Goal: Transaction & Acquisition: Book appointment/travel/reservation

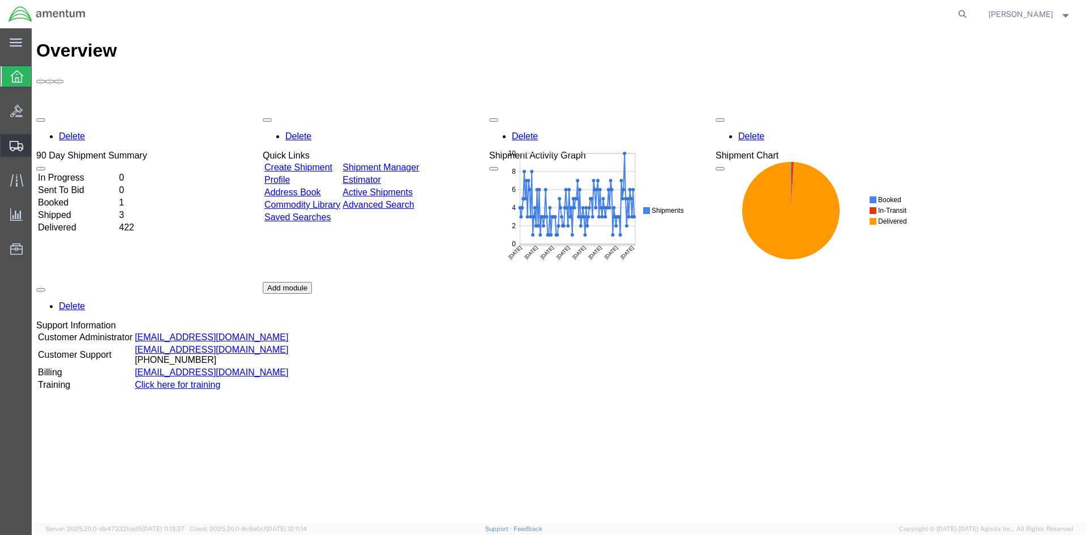
click at [0, 0] on span "Create Shipment" at bounding box center [0, 0] width 0 height 0
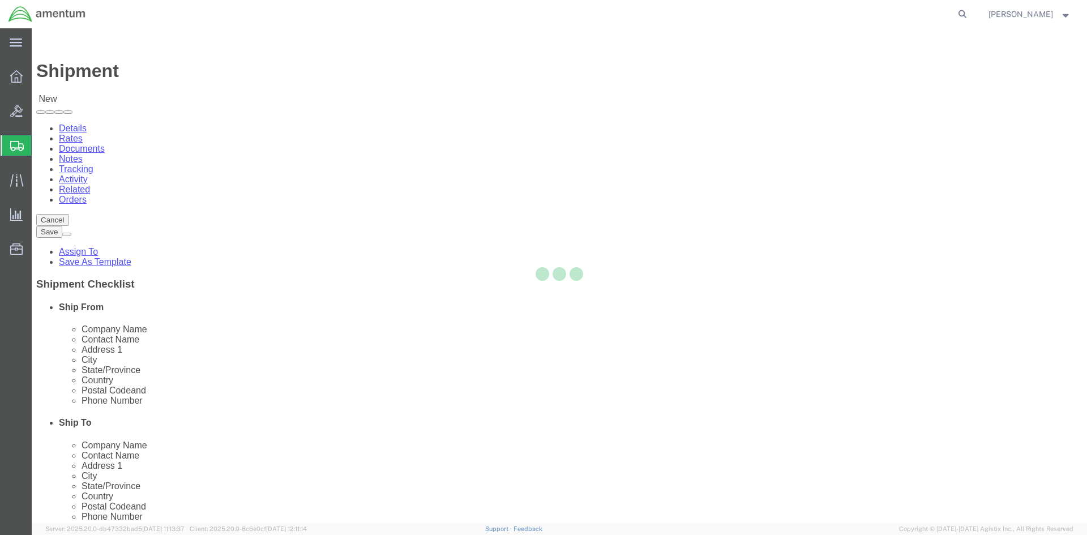
select select
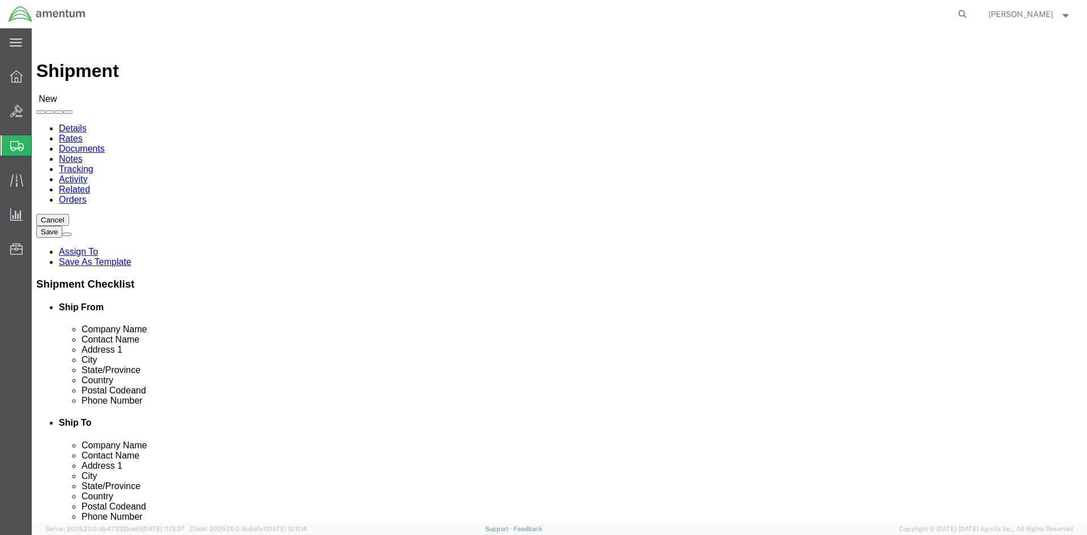
select select "MYPROFILE"
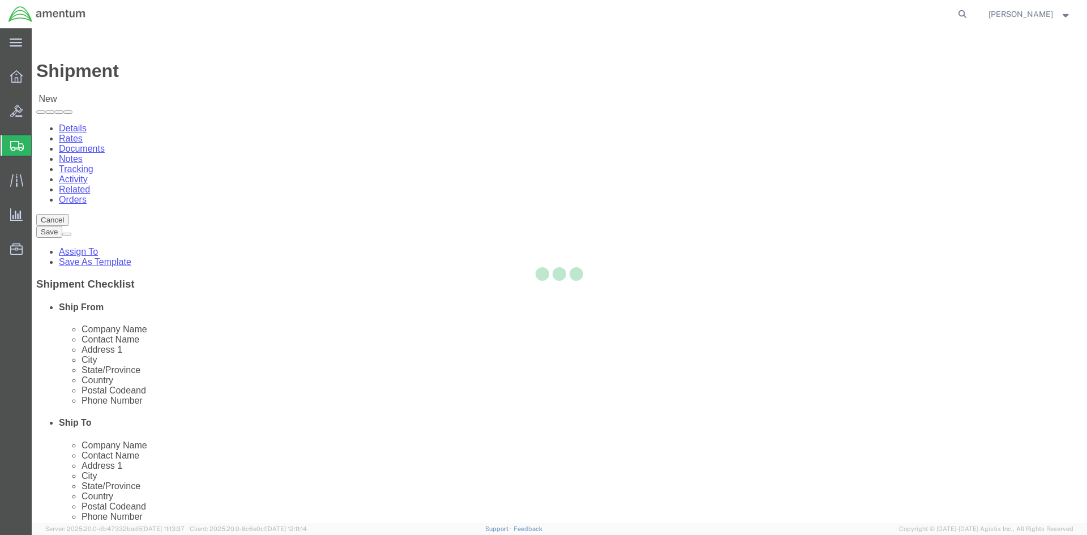
select select "CA"
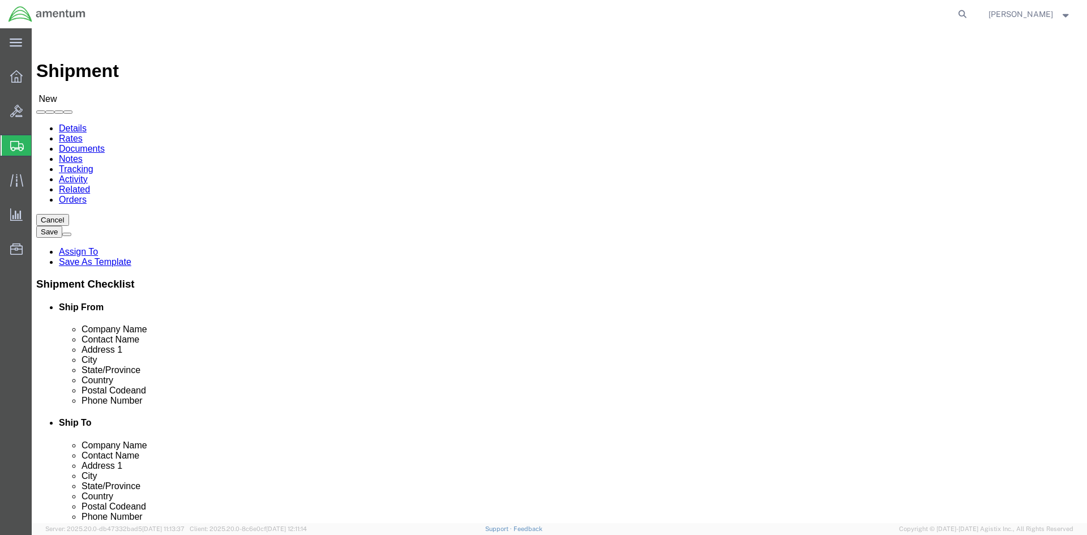
scroll to position [226, 0]
type input "CBP"
select select "49941"
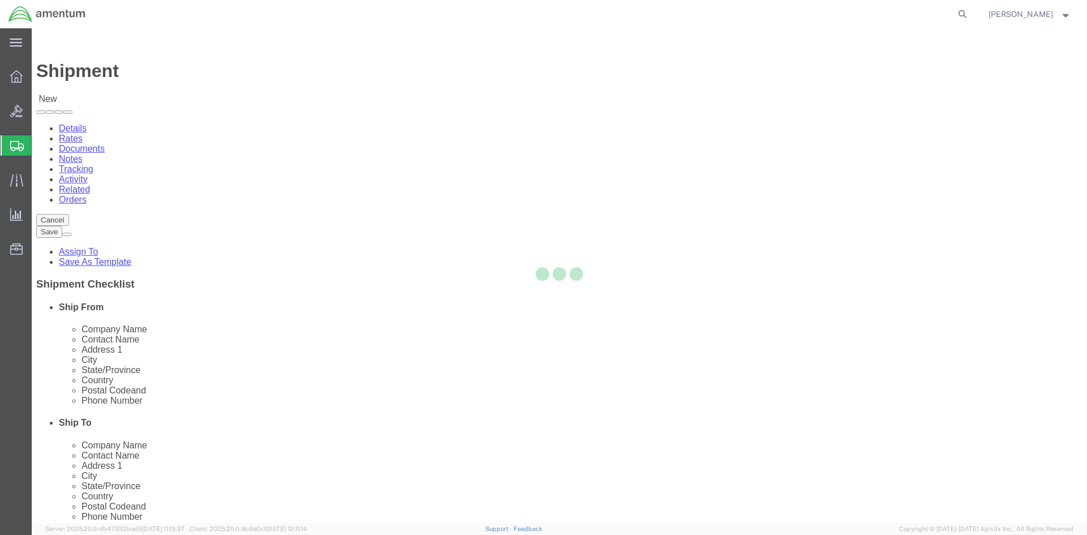
select select "[GEOGRAPHIC_DATA]"
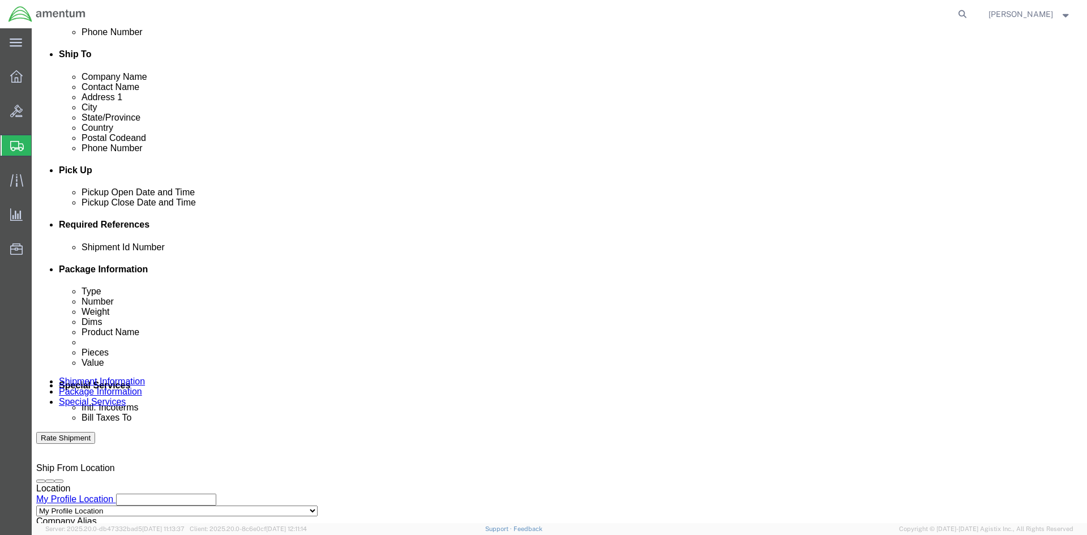
scroll to position [396, 0]
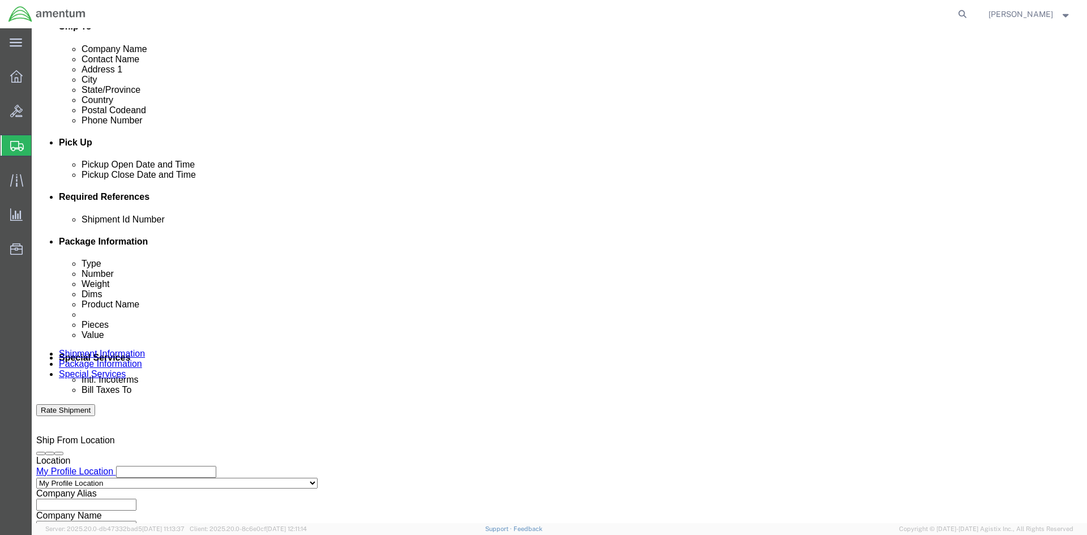
click input "text"
type input "V"
click input "BATCH"
type input "BATCH 534-008761"
drag, startPoint x: 770, startPoint y: 264, endPoint x: 758, endPoint y: 268, distance: 12.7
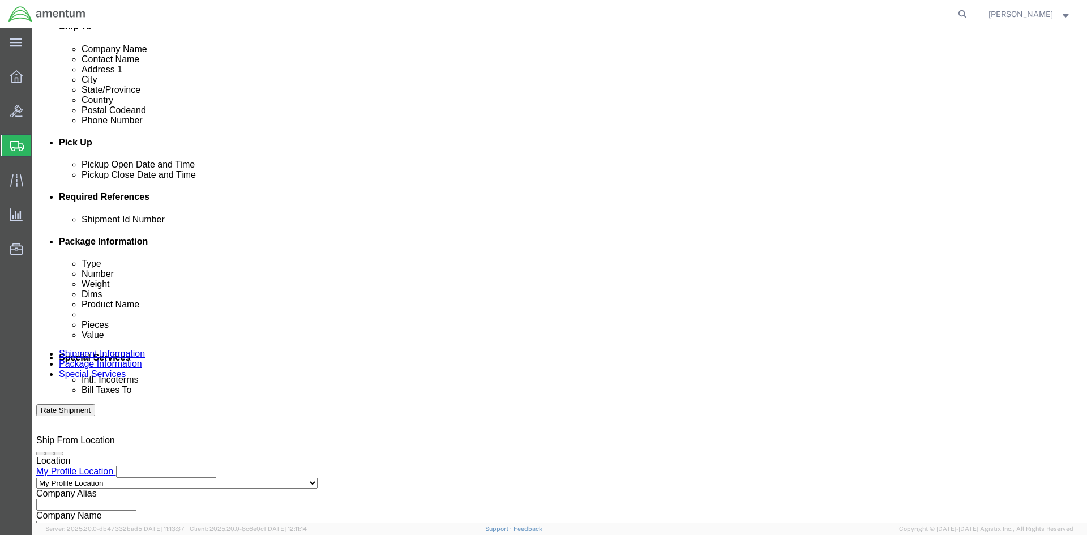
click button "Add reference"
click select "Select Account Type Activity ID Airline Appointment Number ASN Batch Request # …"
select select "DEPT"
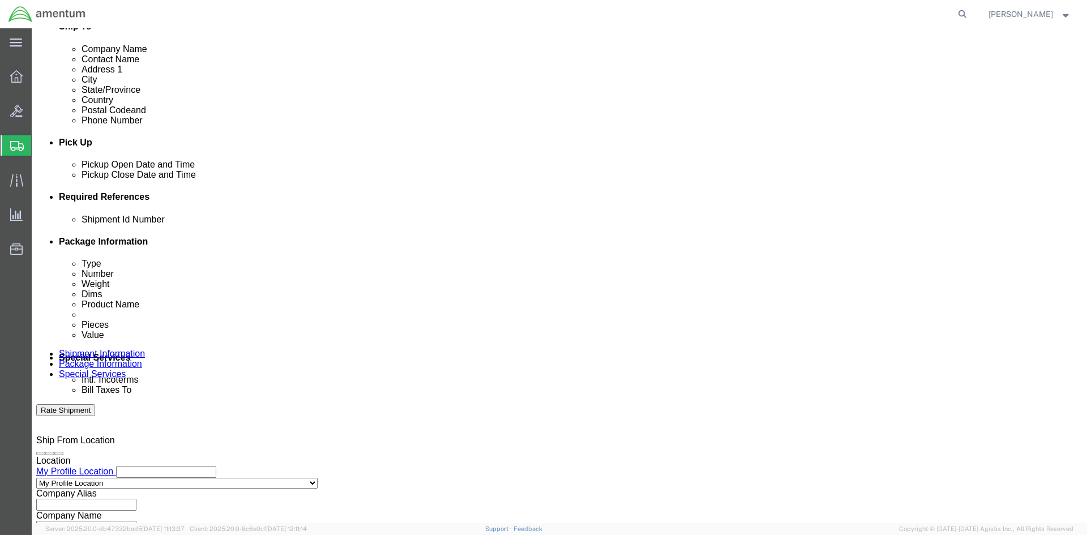
click select "Select Account Type Activity ID Airline Appointment Number ASN Batch Request # …"
click input "text"
type input "CBP"
click button "Add reference"
click select "Select Account Type Activity ID Airline Appointment Number ASN Batch Request # …"
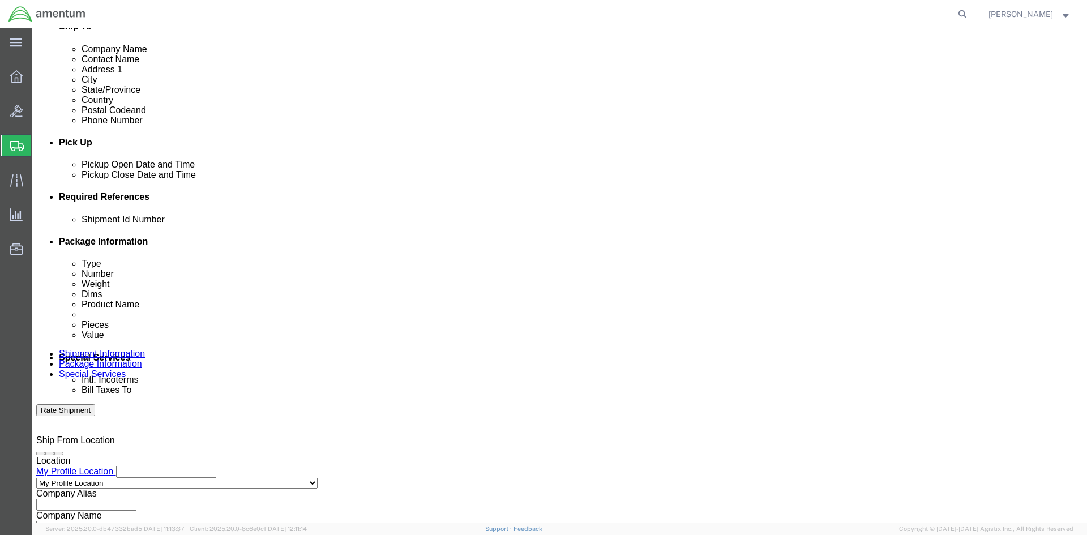
select select "PROJNUM"
click select "Select Account Type Activity ID Airline Appointment Number ASN Batch Request # …"
click input "text"
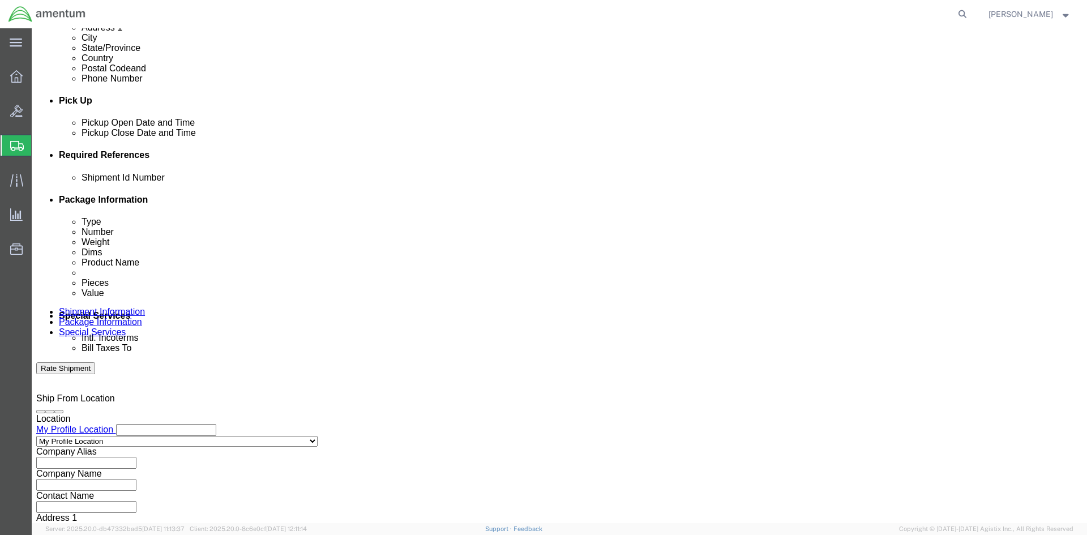
scroll to position [477, 0]
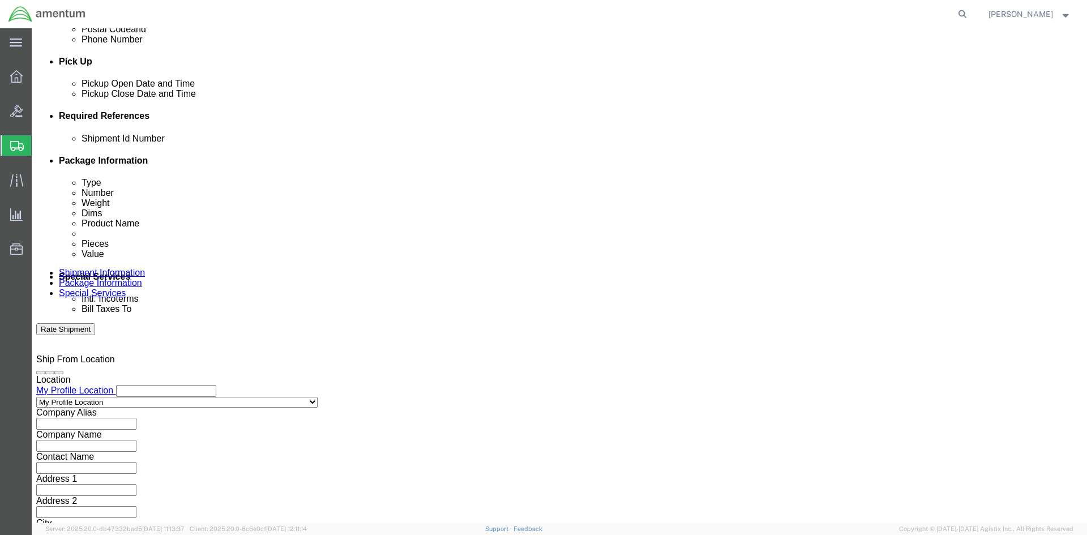
type input "6118.04.03.2219.000.SDC.0000"
click button "Continue"
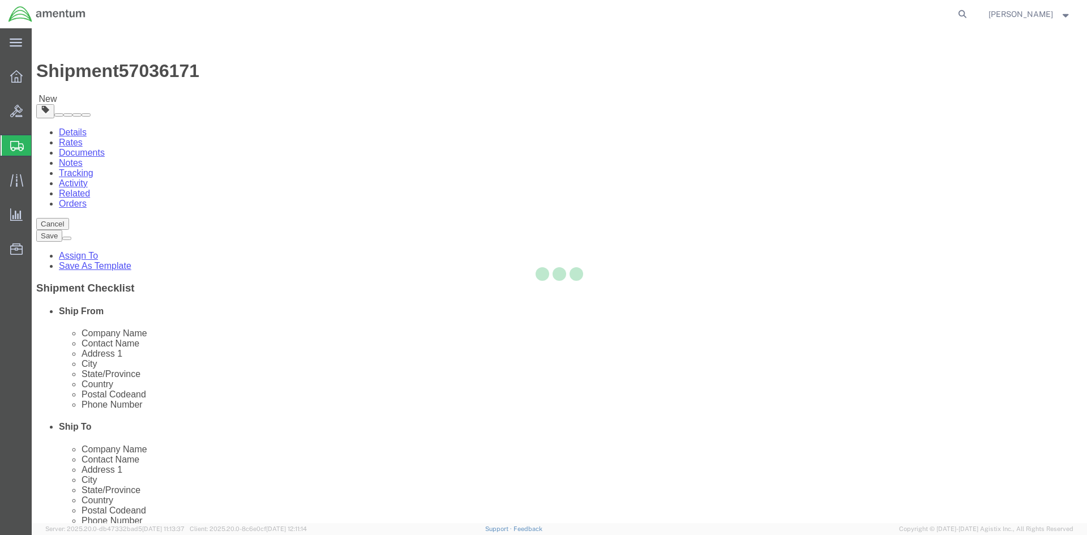
select select "CBOX"
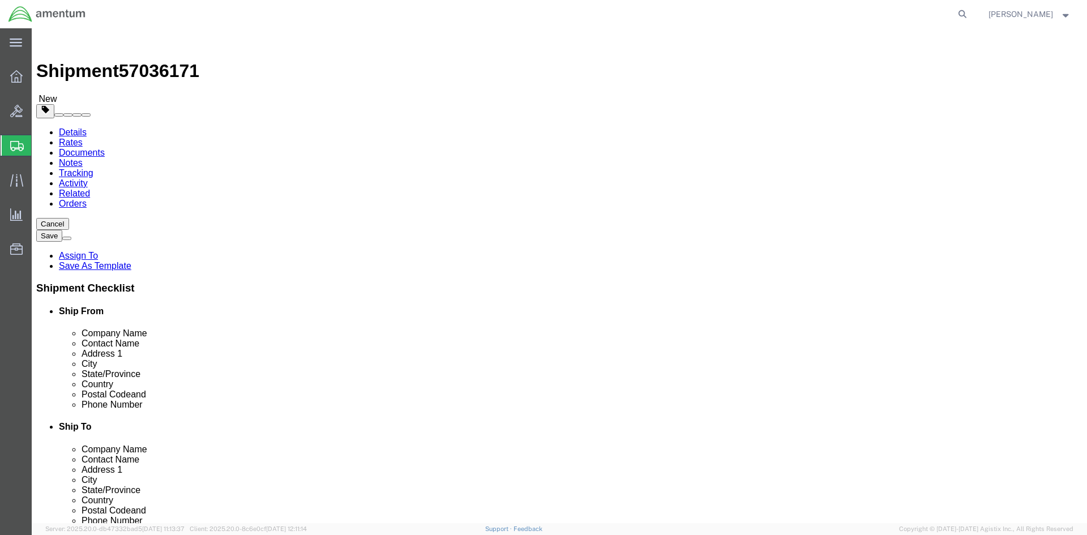
click input "text"
type input "24"
type input "12"
type input "6"
type input "2"
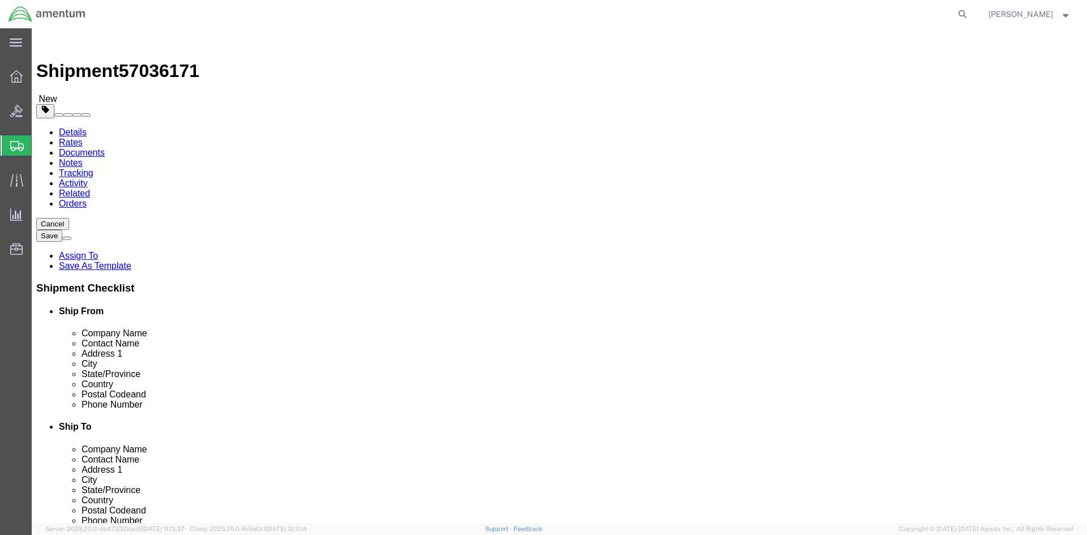
click link "Add Content"
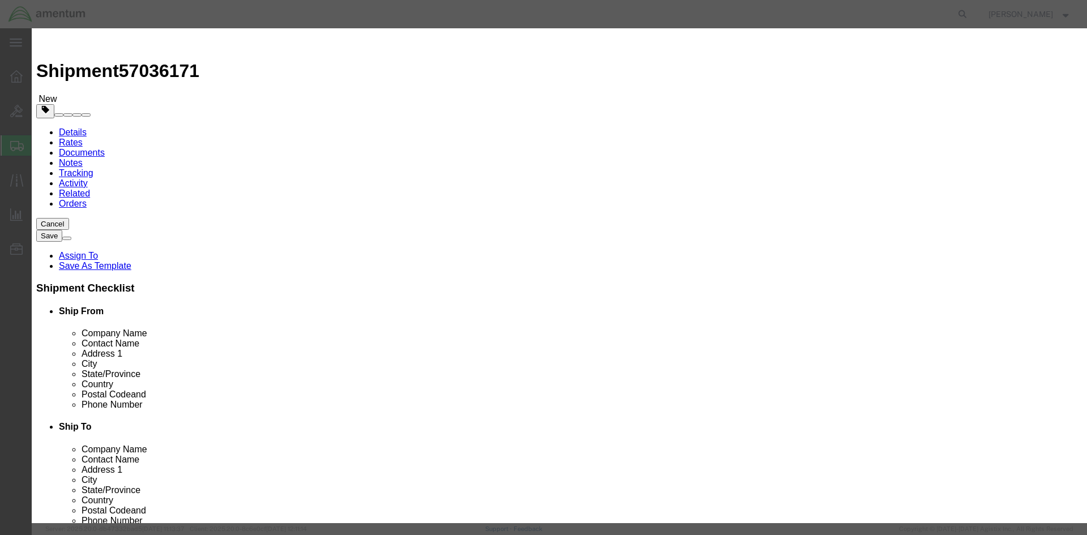
click input "text"
type input "FLEXIBLE HOSE"
type input "1"
type input "250.00"
select select "USD"
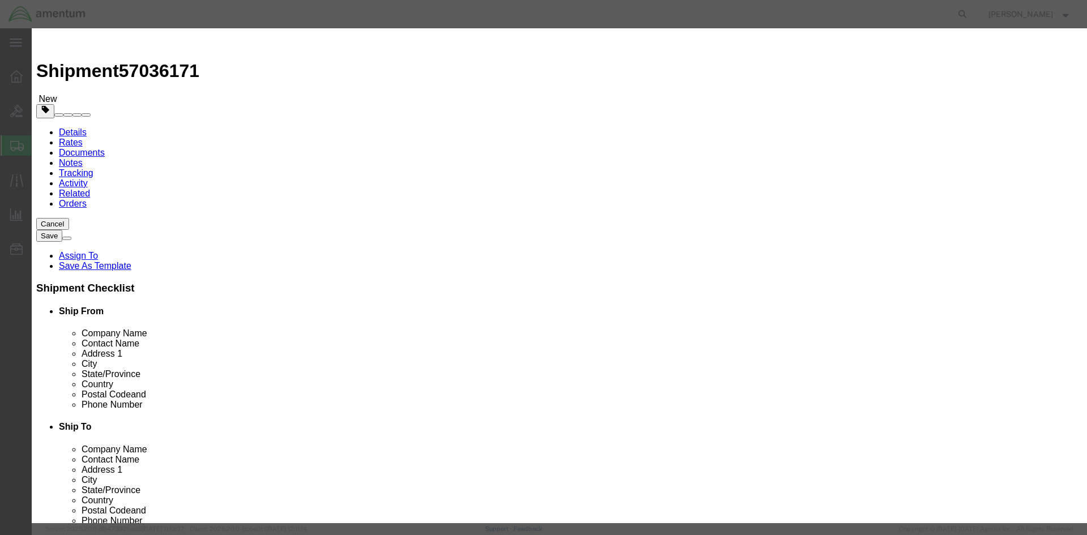
click button "Save & Close"
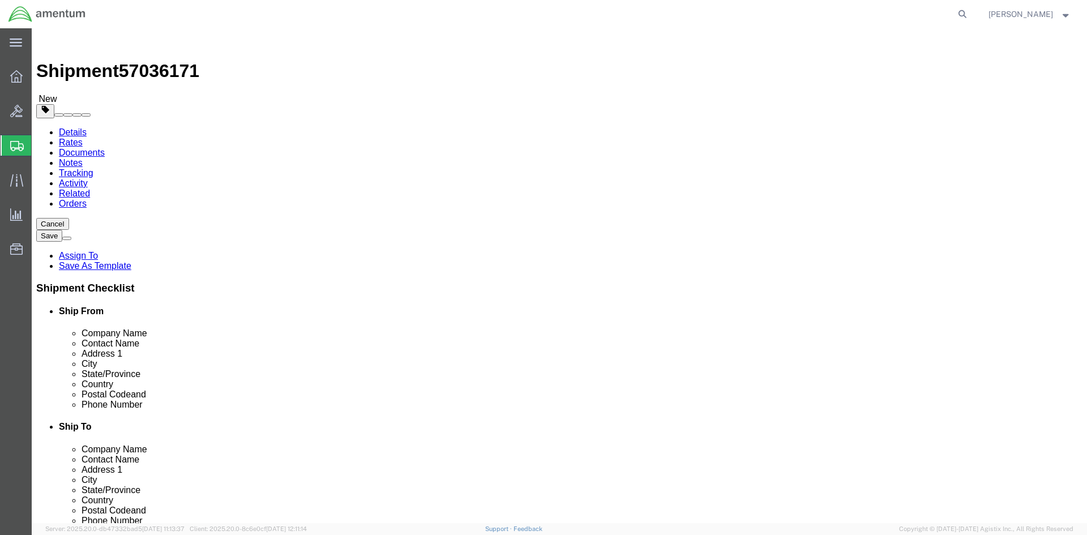
click button "Continue"
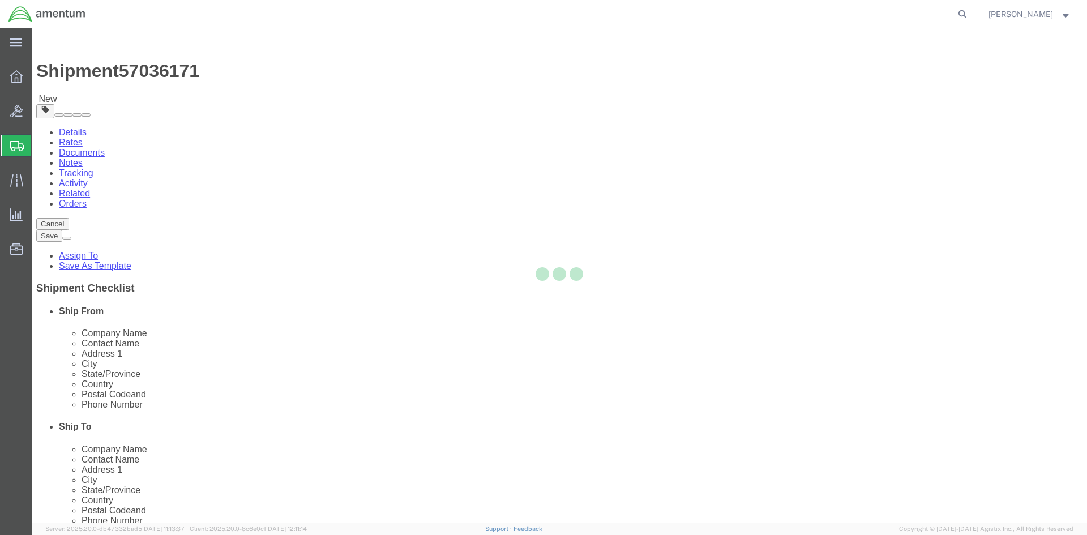
select select
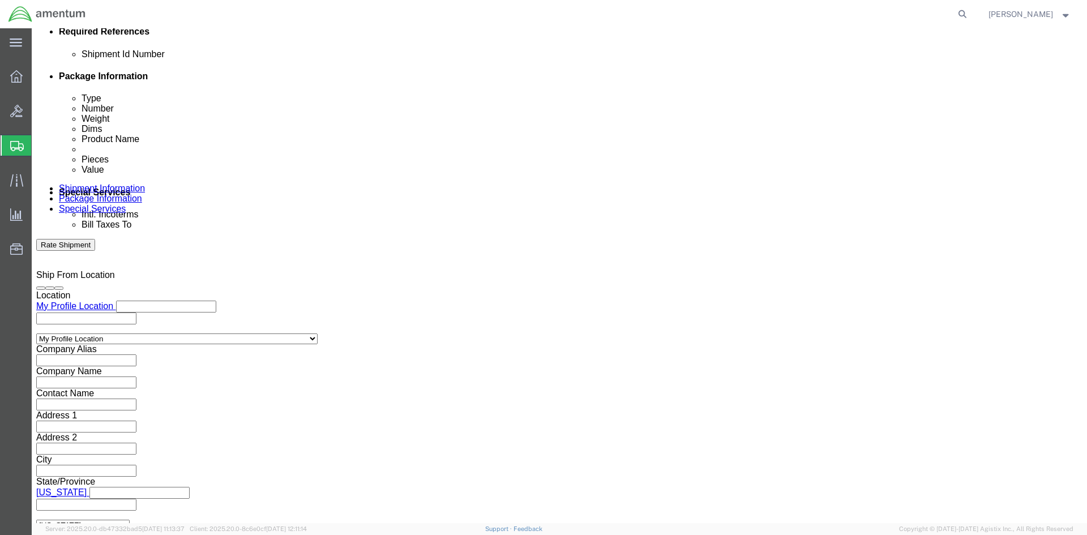
scroll to position [566, 0]
click input "text"
type input "[PERSON_NAME][EMAIL_ADDRESS][PERSON_NAME][DOMAIN_NAME]"
click input "Include shipping documents"
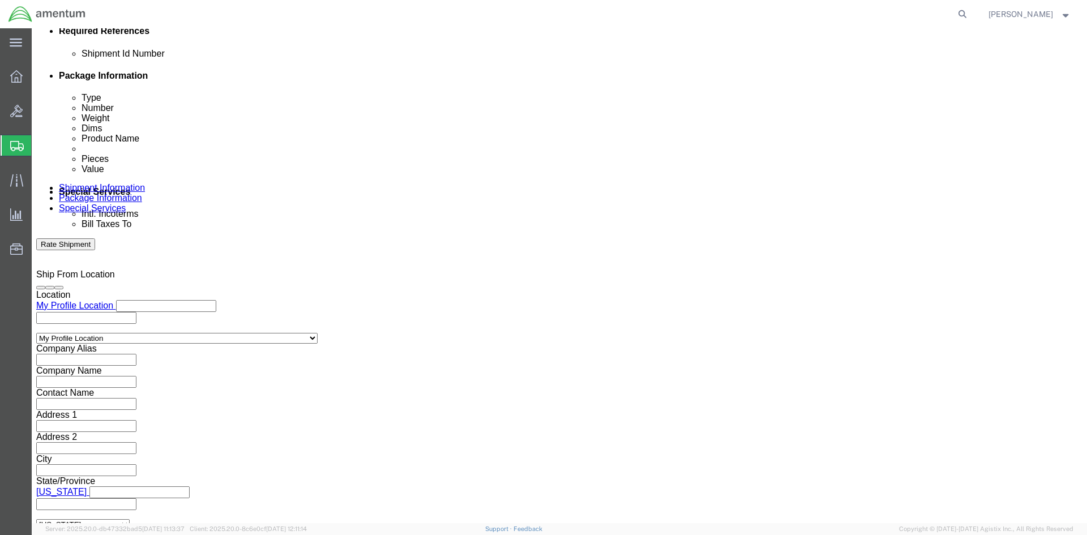
checkbox input "true"
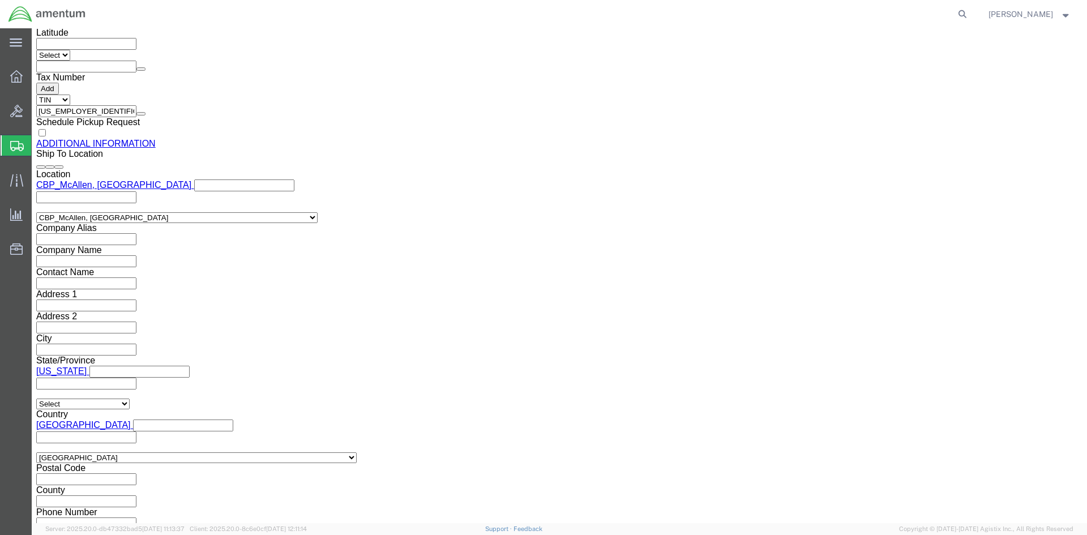
scroll to position [1322, 0]
click button "Rate Shipment"
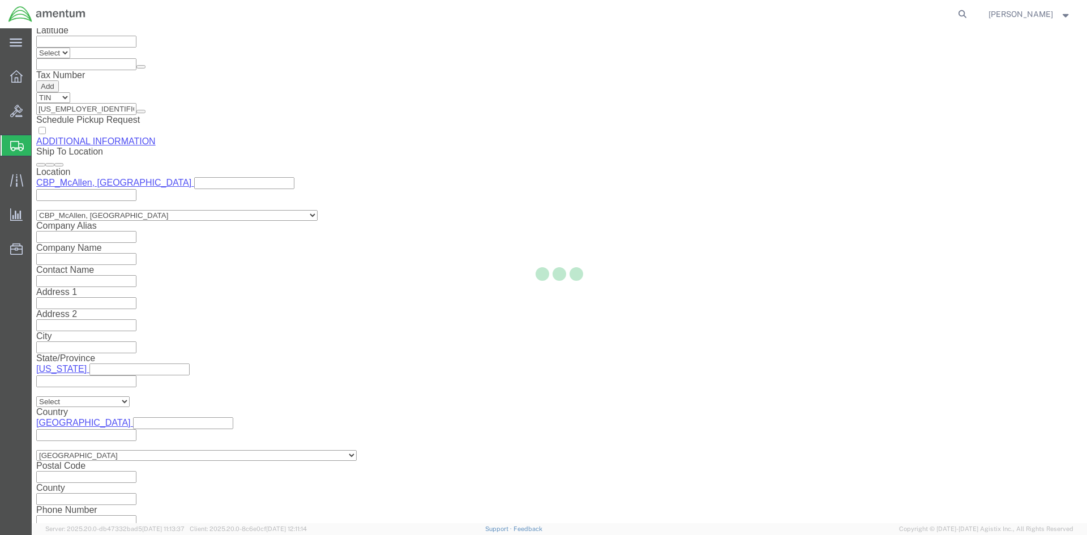
select select "49947"
select select "49941"
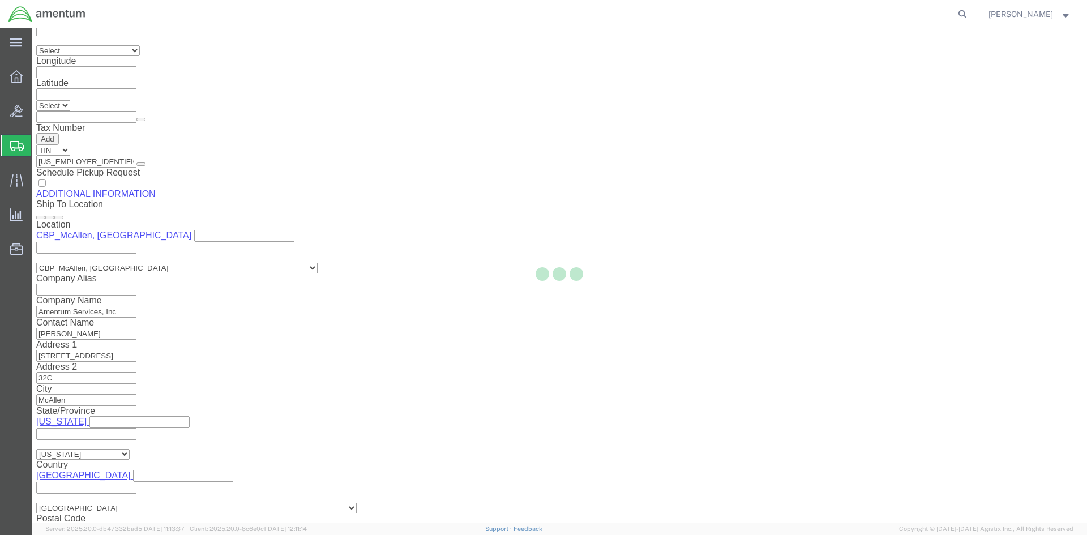
scroll to position [545, 0]
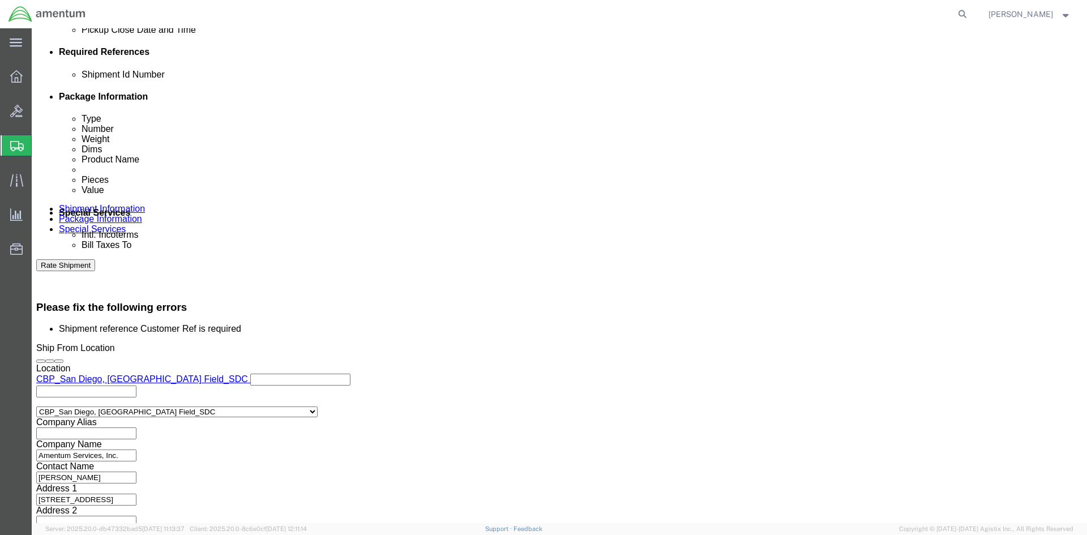
click input "BATCH 534-008761"
click input "text"
paste input "BATCH 534-008761"
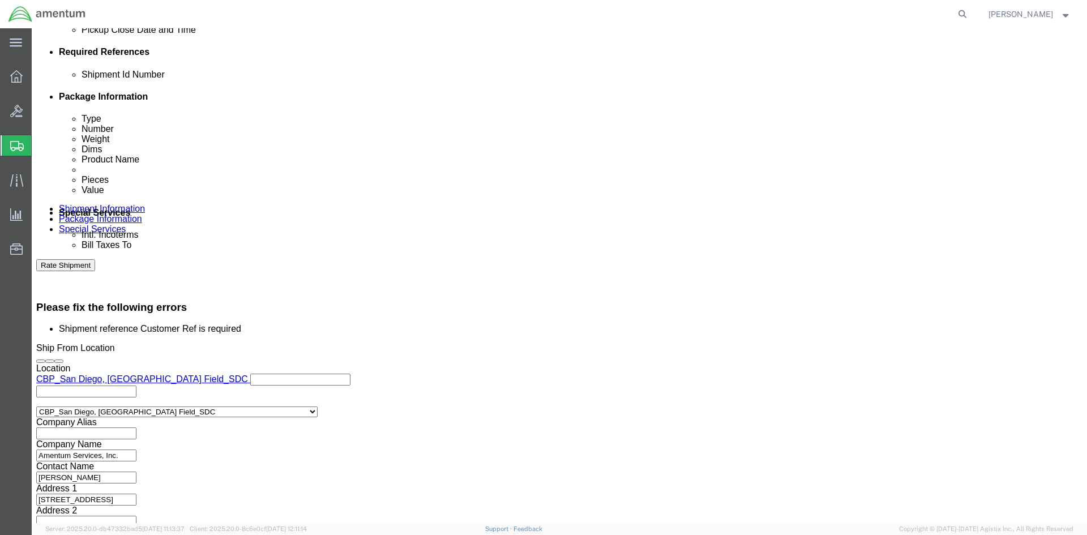
type input "BATCH 534-008761"
click button "Rate Shipment"
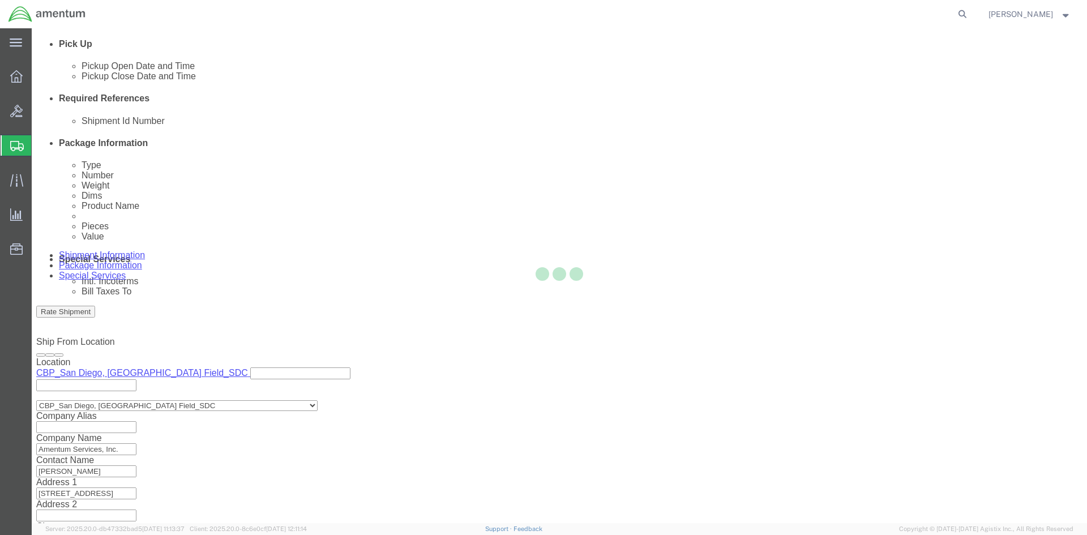
scroll to position [119, 0]
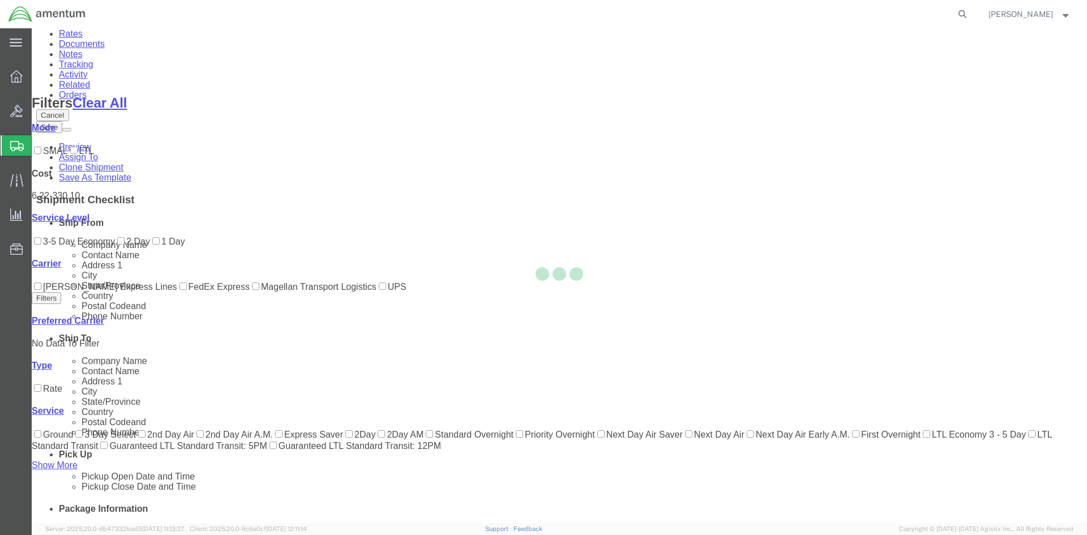
scroll to position [0, 0]
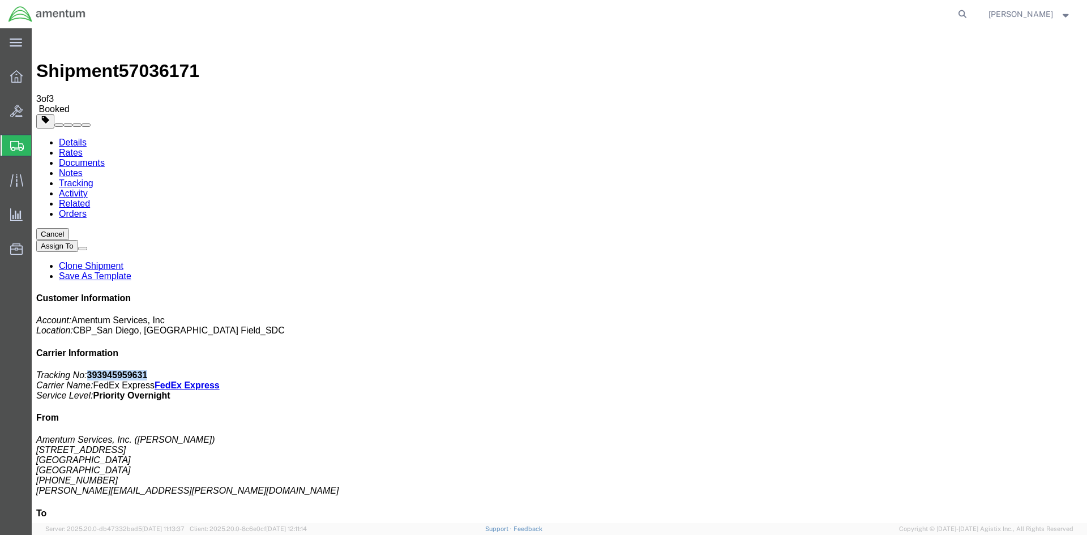
drag, startPoint x: 982, startPoint y: 173, endPoint x: 927, endPoint y: 172, distance: 55.5
click at [927, 370] on p "Tracking No: 393945959631 Carrier Name: FedEx Express FedEx Express Service Lev…" at bounding box center [559, 385] width 1046 height 31
copy b "393945959631"
